Goal: Task Accomplishment & Management: Use online tool/utility

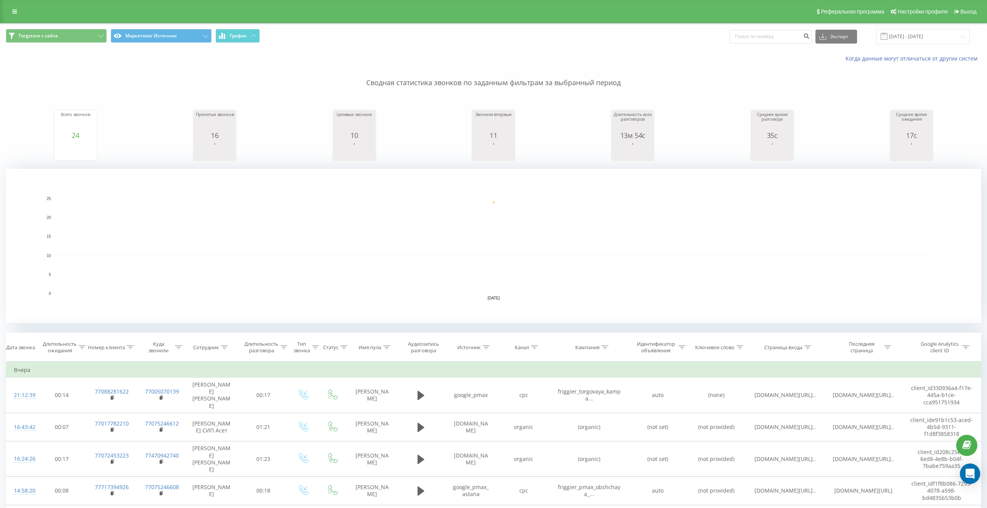
click at [967, 470] on icon "Open Intercom Messenger" at bounding box center [969, 474] width 9 height 10
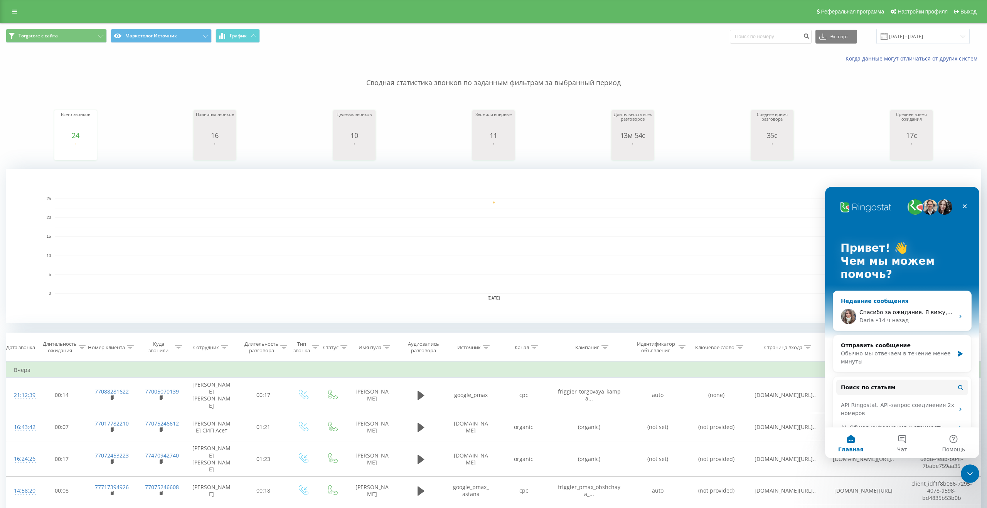
click at [915, 324] on div "Daria • 14 ч назад" at bounding box center [906, 321] width 95 height 8
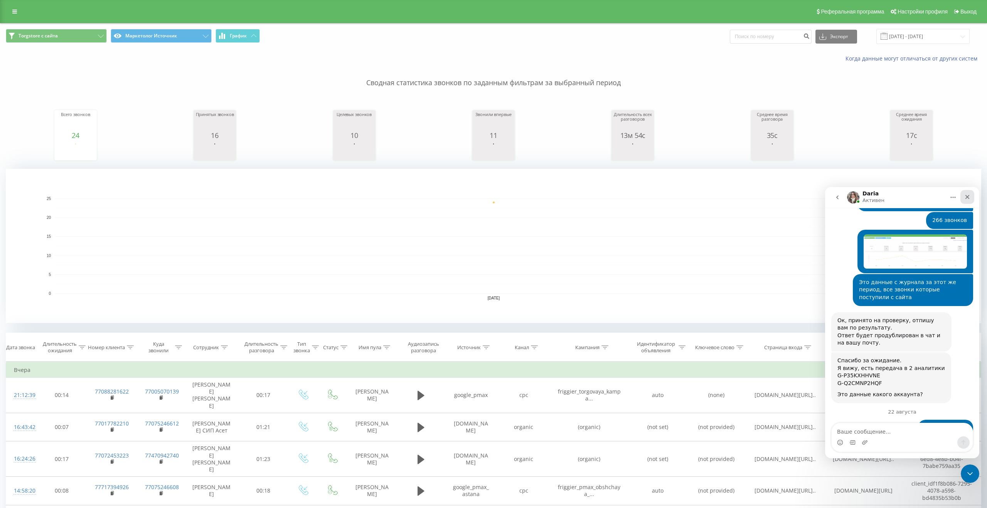
click at [971, 197] on div "Закрыть" at bounding box center [967, 197] width 14 height 14
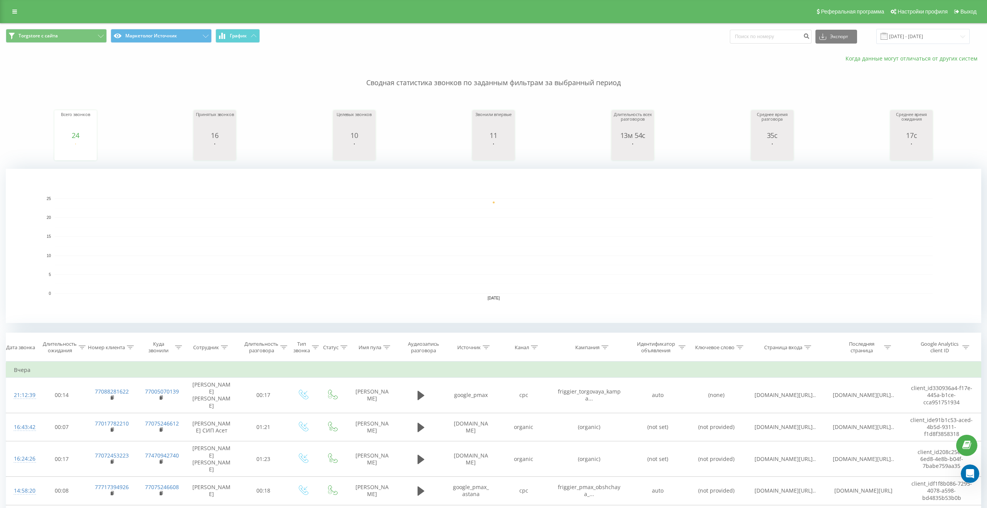
scroll to position [1342, 0]
click at [929, 36] on input "21.08.2025 - 21.08.2025" at bounding box center [922, 36] width 93 height 15
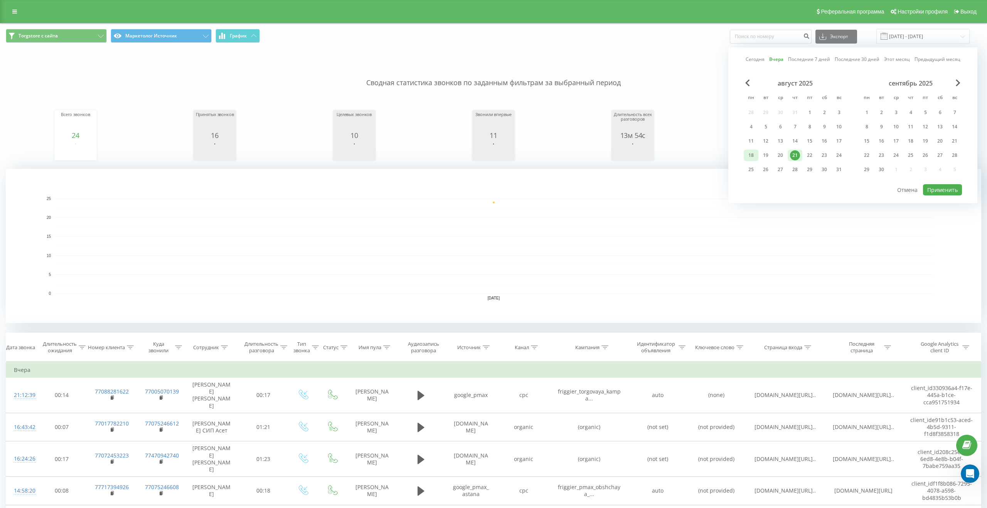
click at [753, 160] on div "18" at bounding box center [751, 155] width 10 height 10
click at [801, 155] on div "21" at bounding box center [795, 156] width 15 height 12
click at [936, 192] on button "Применить" at bounding box center [942, 189] width 39 height 11
type input "18.08.2025 - 21.08.2025"
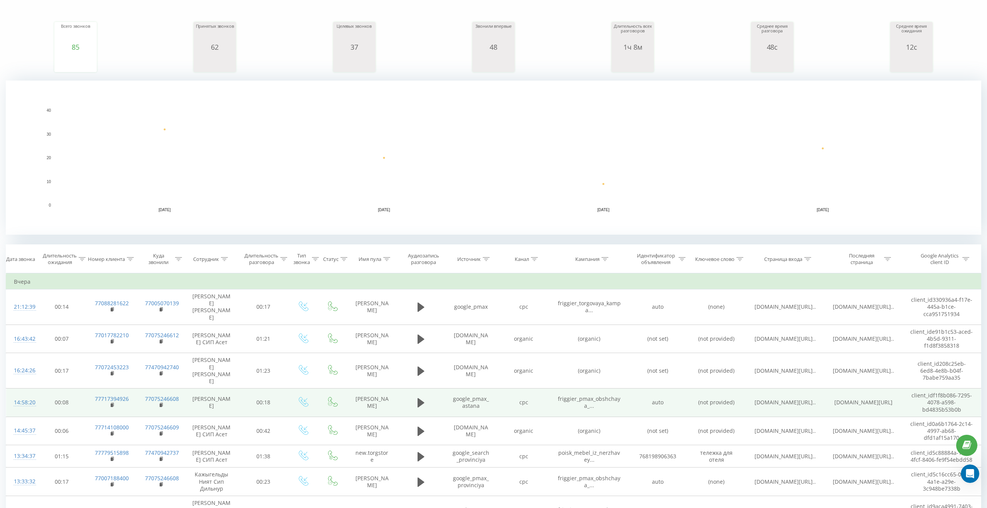
scroll to position [91, 0]
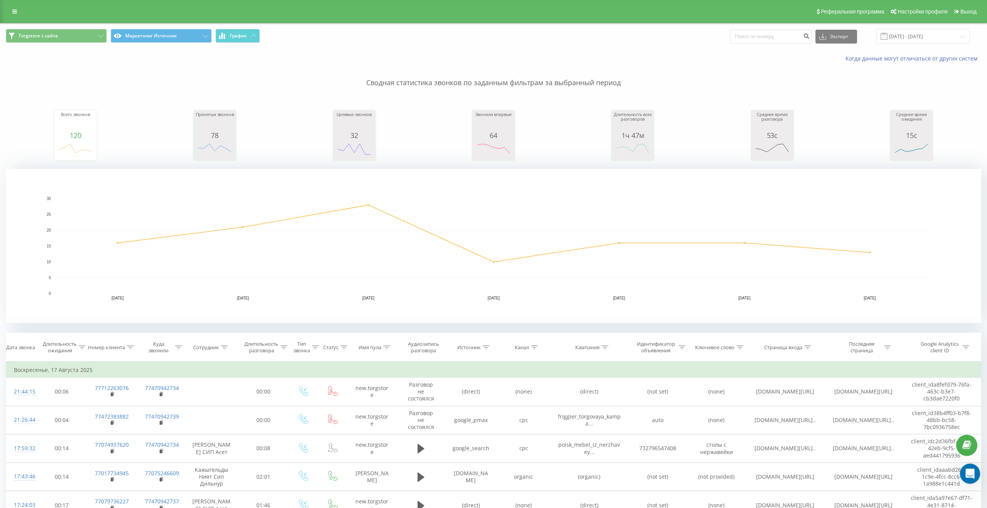
click at [966, 470] on icon "Открыть службу сообщений Intercom" at bounding box center [969, 472] width 13 height 13
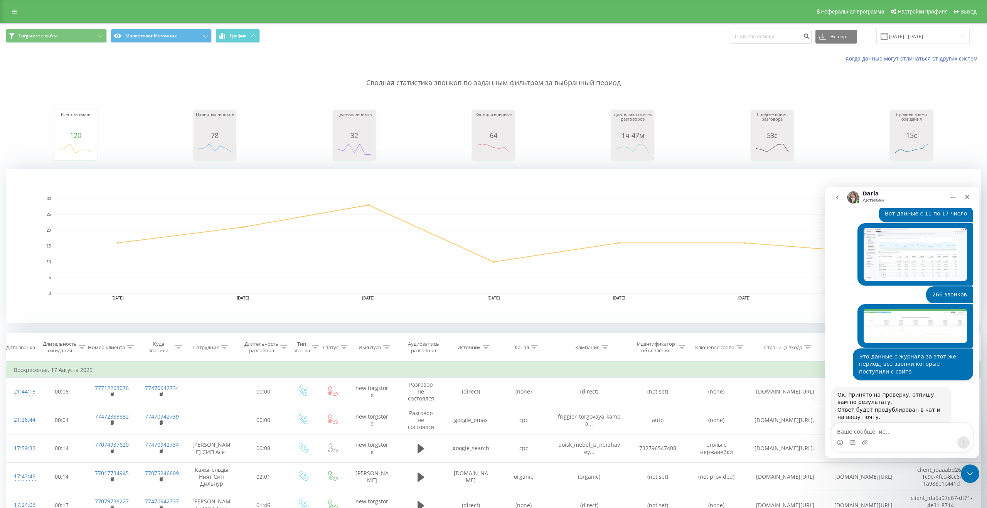
scroll to position [1275, 0]
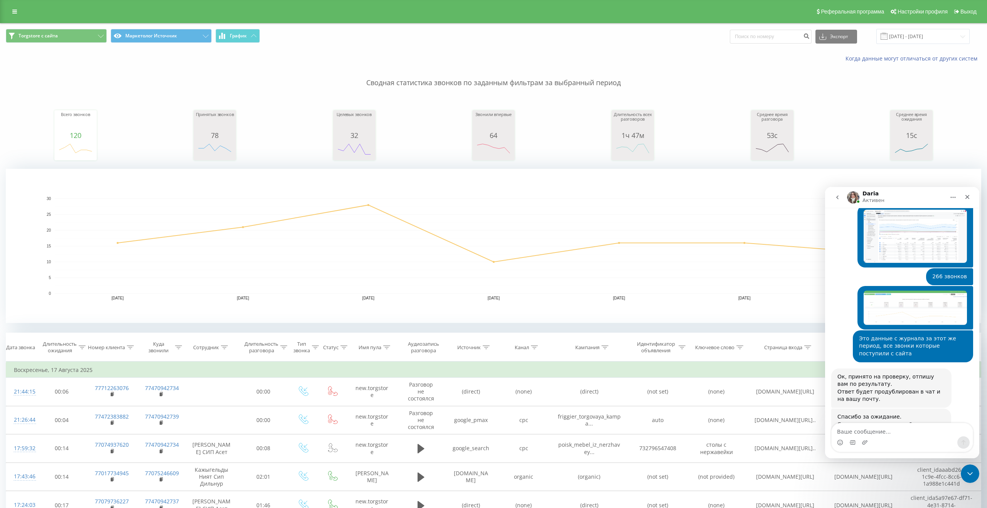
click at [892, 433] on textarea "Ваше сообщение..." at bounding box center [902, 429] width 141 height 13
type textarea "G-P35KXHHVNE"
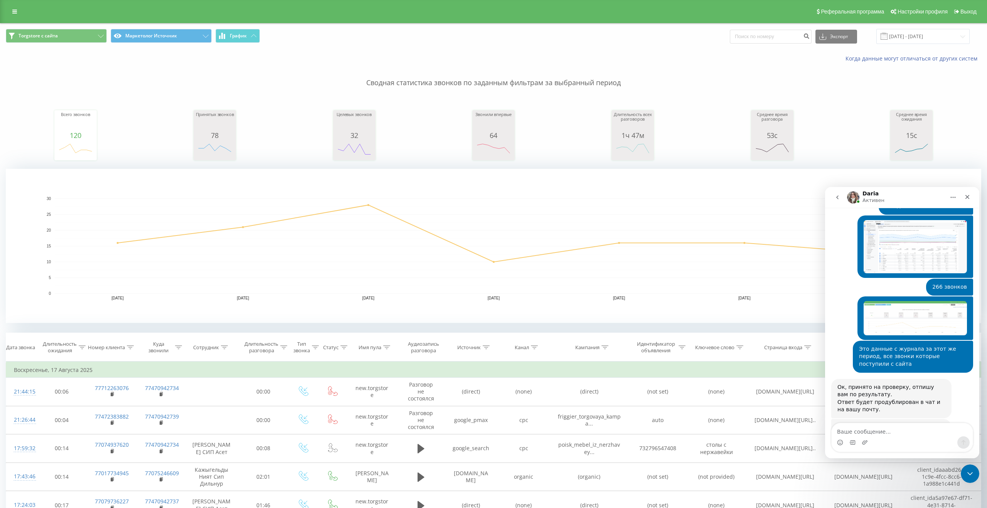
scroll to position [1318, 0]
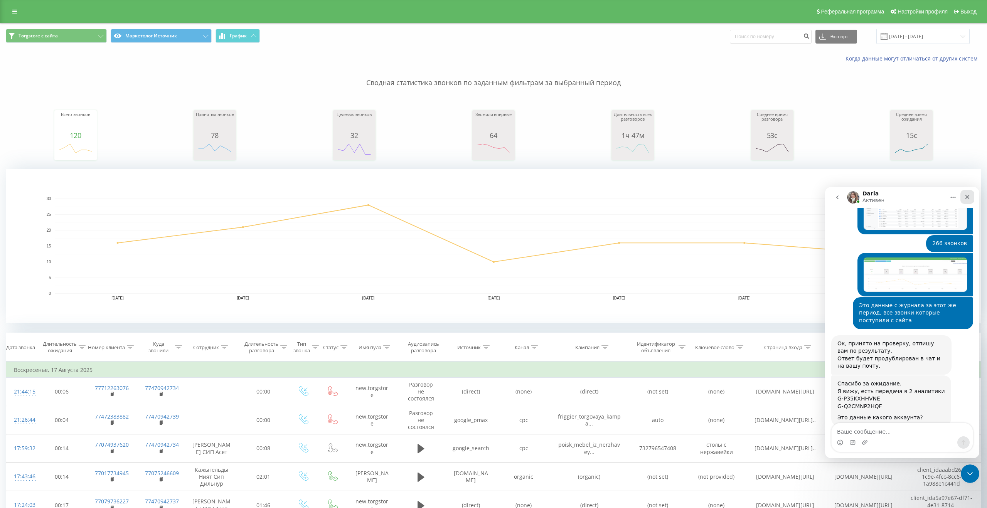
click at [965, 196] on icon "Закрыть" at bounding box center [967, 197] width 6 height 6
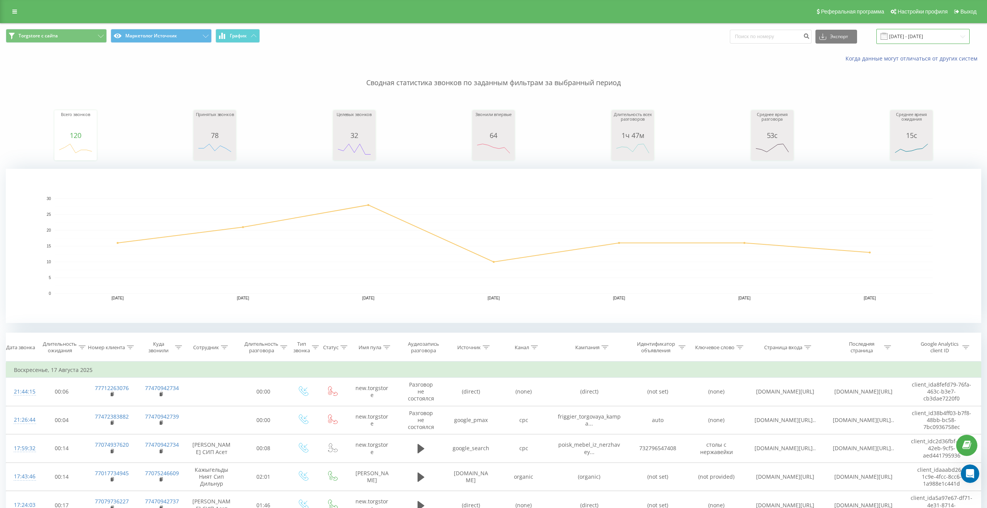
click at [923, 39] on input "11.08.2025 - 17.08.2025" at bounding box center [922, 36] width 93 height 15
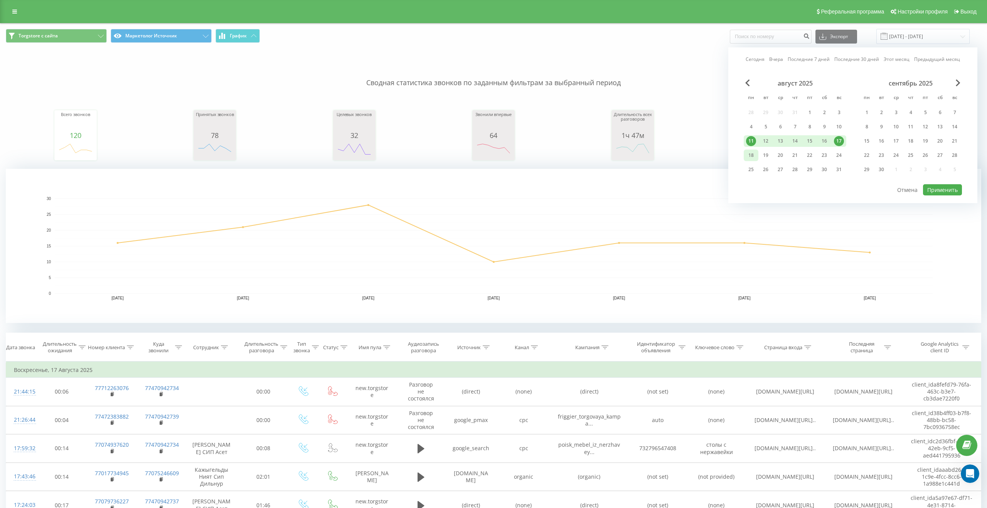
click at [749, 153] on div "18" at bounding box center [751, 155] width 10 height 10
click at [796, 152] on div "21" at bounding box center [795, 155] width 10 height 10
click at [931, 188] on button "Применить" at bounding box center [942, 189] width 39 height 11
type input "18.08.2025 - 21.08.2025"
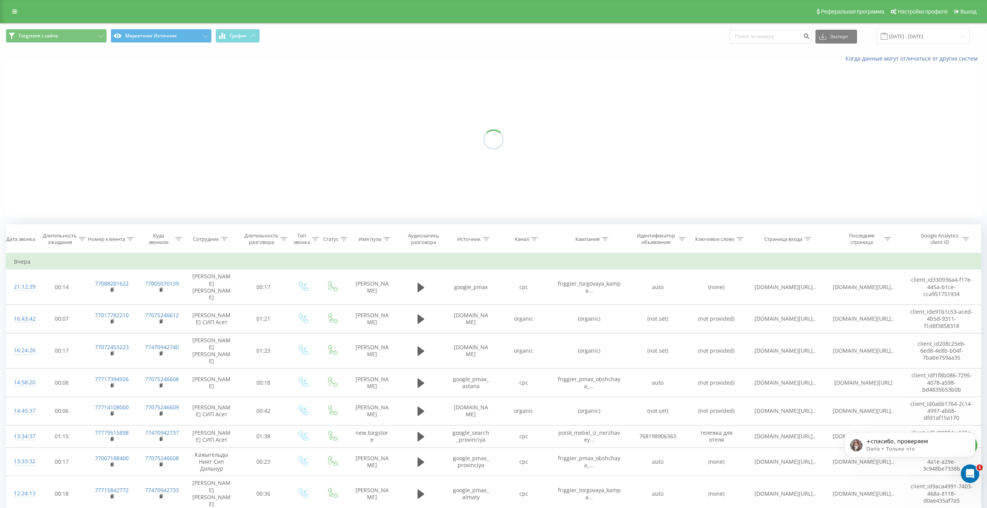
scroll to position [1342, 0]
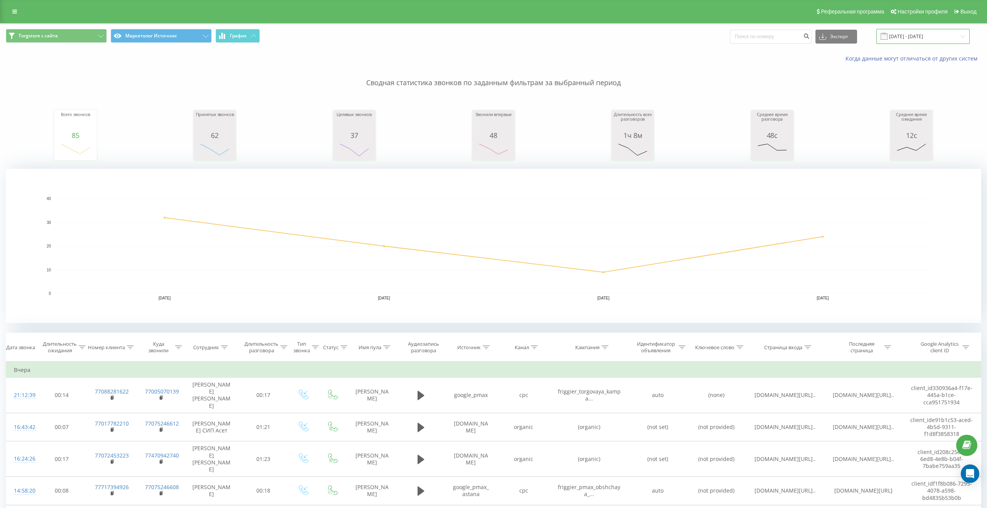
click at [931, 35] on input "18.08.2025 - 21.08.2025" at bounding box center [922, 36] width 93 height 15
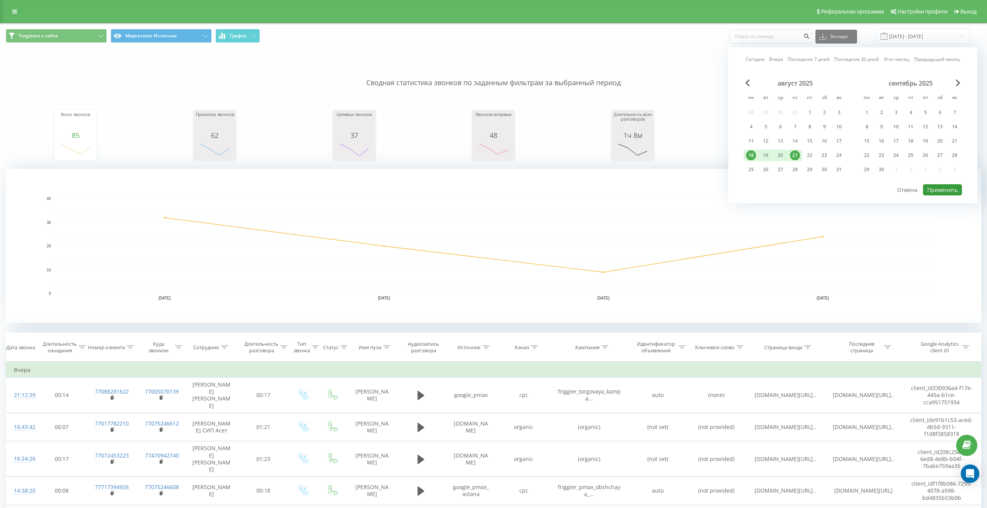
click at [933, 190] on button "Применить" at bounding box center [942, 189] width 39 height 11
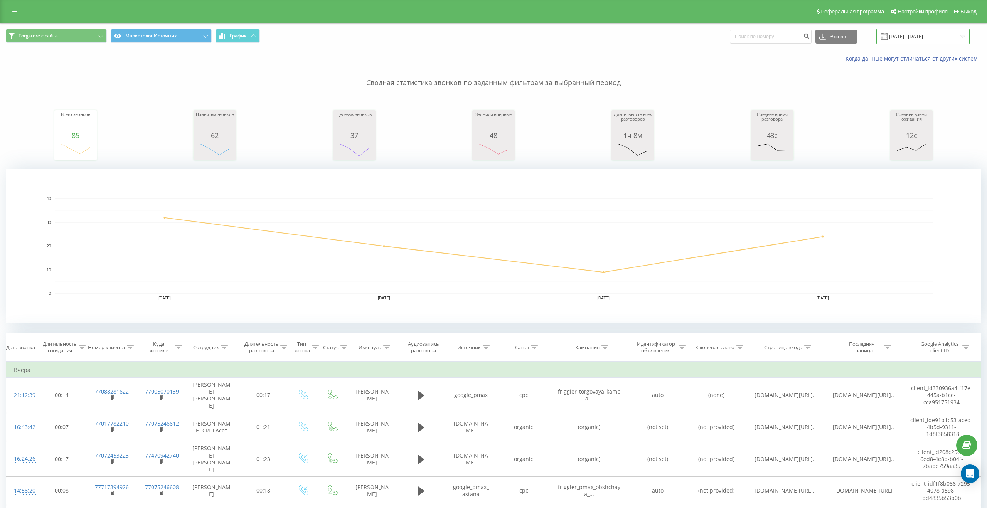
click at [924, 34] on input "[DATE] - [DATE]" at bounding box center [922, 36] width 93 height 15
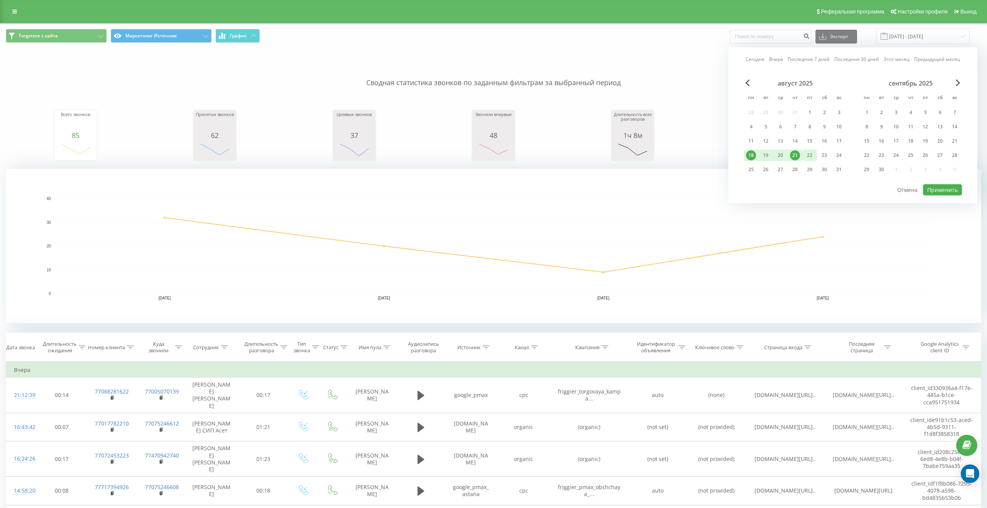
click at [807, 155] on div "22" at bounding box center [810, 155] width 10 height 10
click at [927, 187] on button "Применить" at bounding box center [942, 189] width 39 height 11
type input "[DATE] - [DATE]"
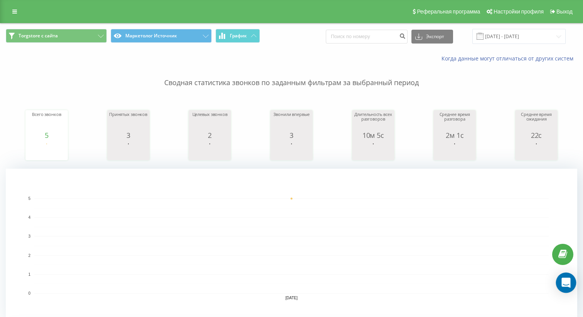
click at [566, 278] on div "Open Intercom Messenger" at bounding box center [566, 283] width 20 height 20
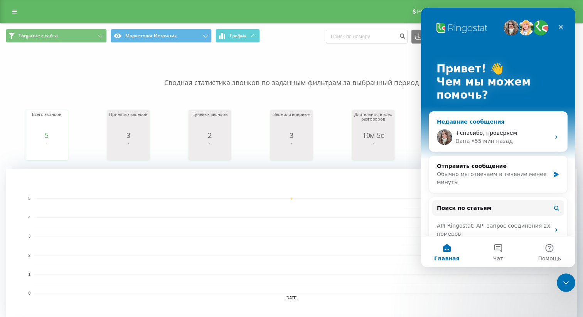
click at [507, 145] on div "• 55 мин назад" at bounding box center [491, 141] width 41 height 8
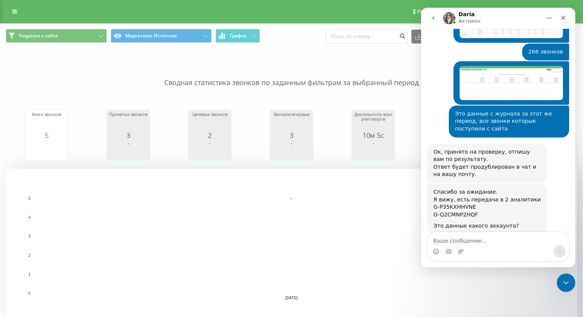
scroll to position [1353, 0]
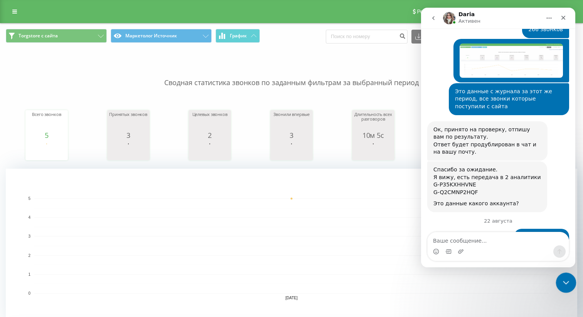
click at [559, 277] on div "Закрыть службу сообщений Intercom" at bounding box center [565, 282] width 19 height 19
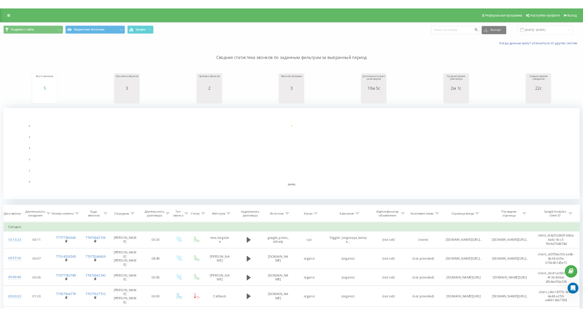
scroll to position [1342, 0]
